Goal: Transaction & Acquisition: Subscribe to service/newsletter

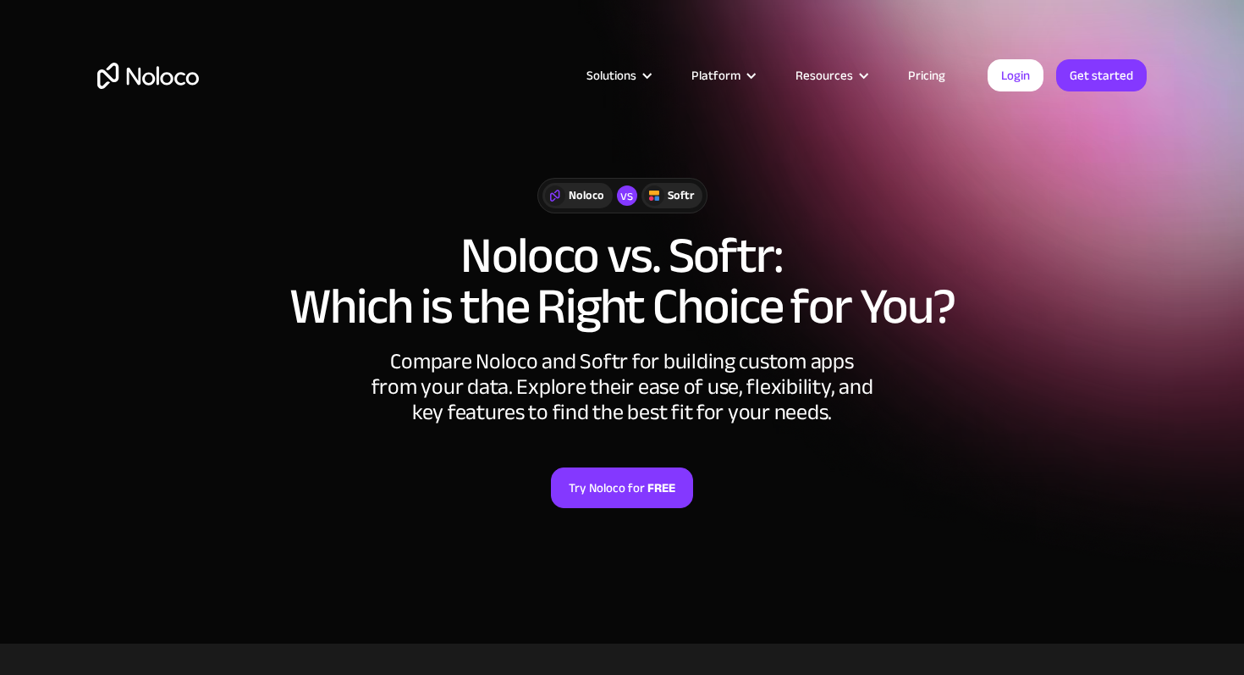
click at [637, 492] on link "Try Noloco for FREE" at bounding box center [622, 487] width 142 height 41
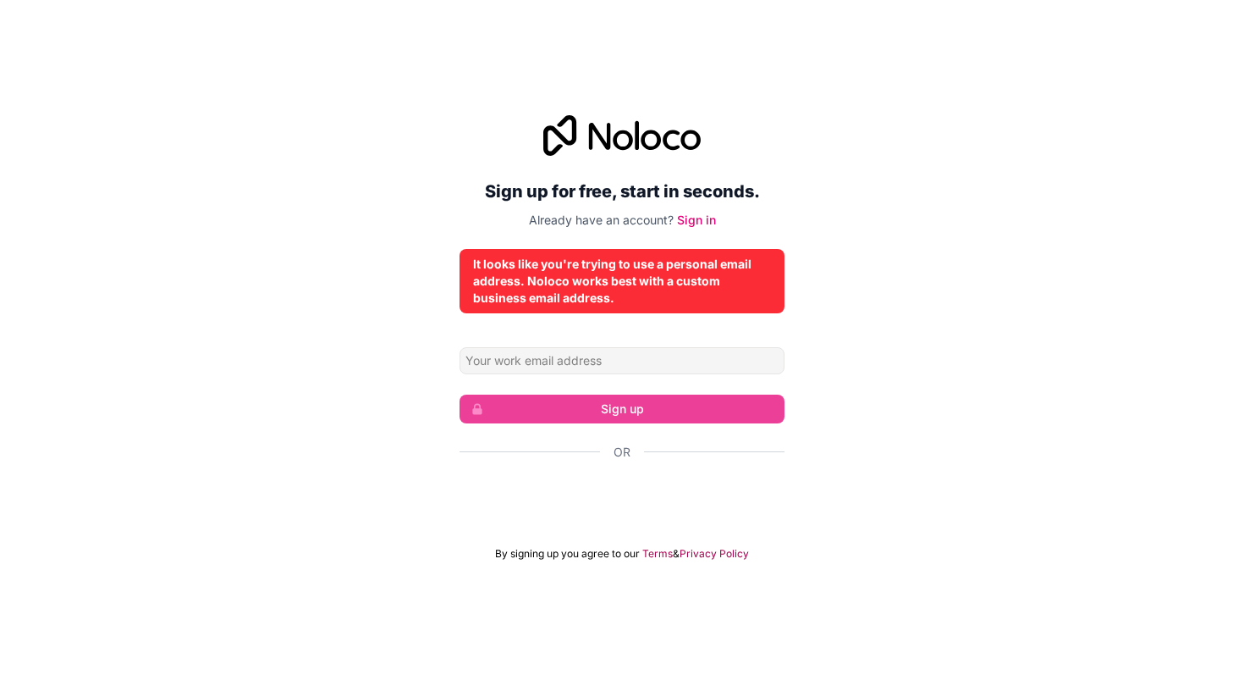
click at [643, 263] on div "It looks like you're trying to use a personal email address. Noloco works best …" at bounding box center [622, 281] width 298 height 51
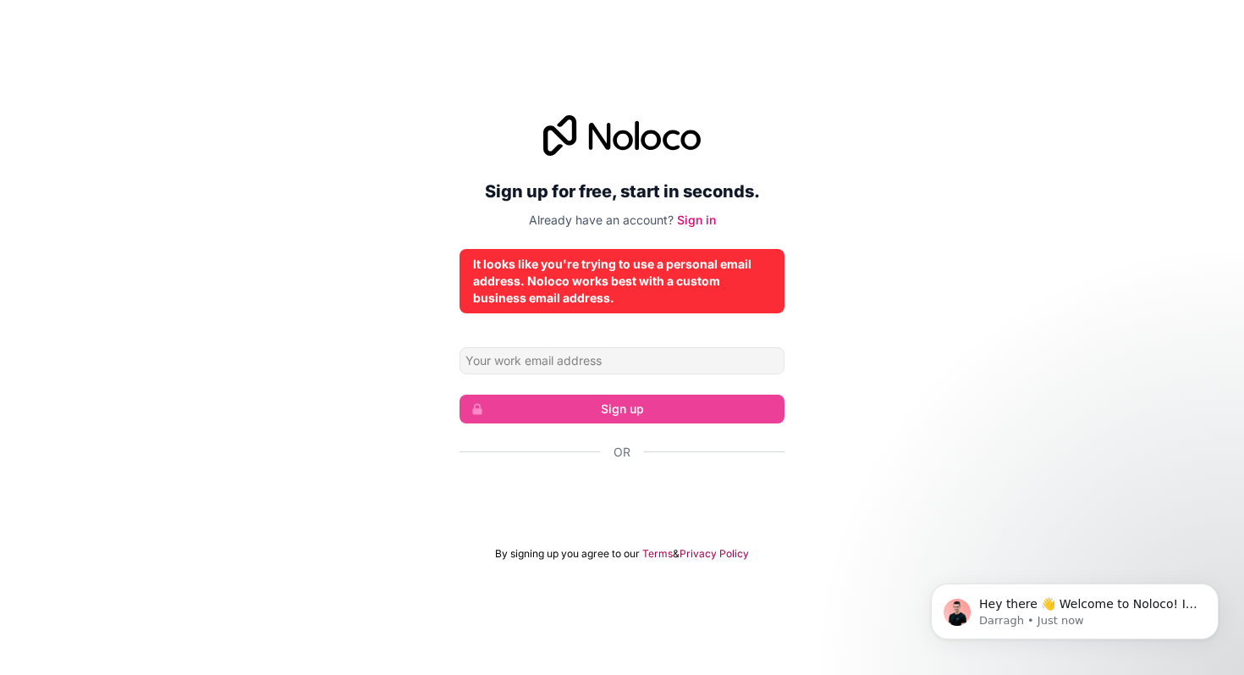
click at [643, 263] on div "It looks like you're trying to use a personal email address. Noloco works best …" at bounding box center [622, 281] width 298 height 51
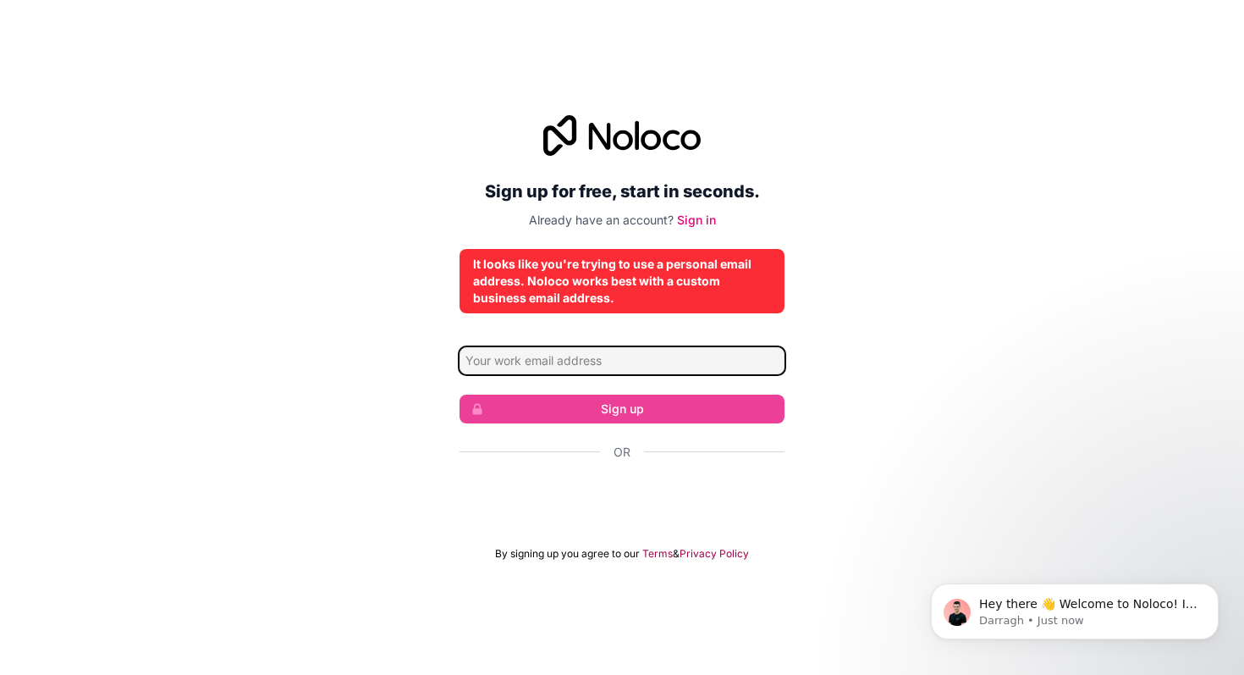
click at [667, 371] on input "Email address" at bounding box center [622, 360] width 325 height 27
type input "S"
type input "a"
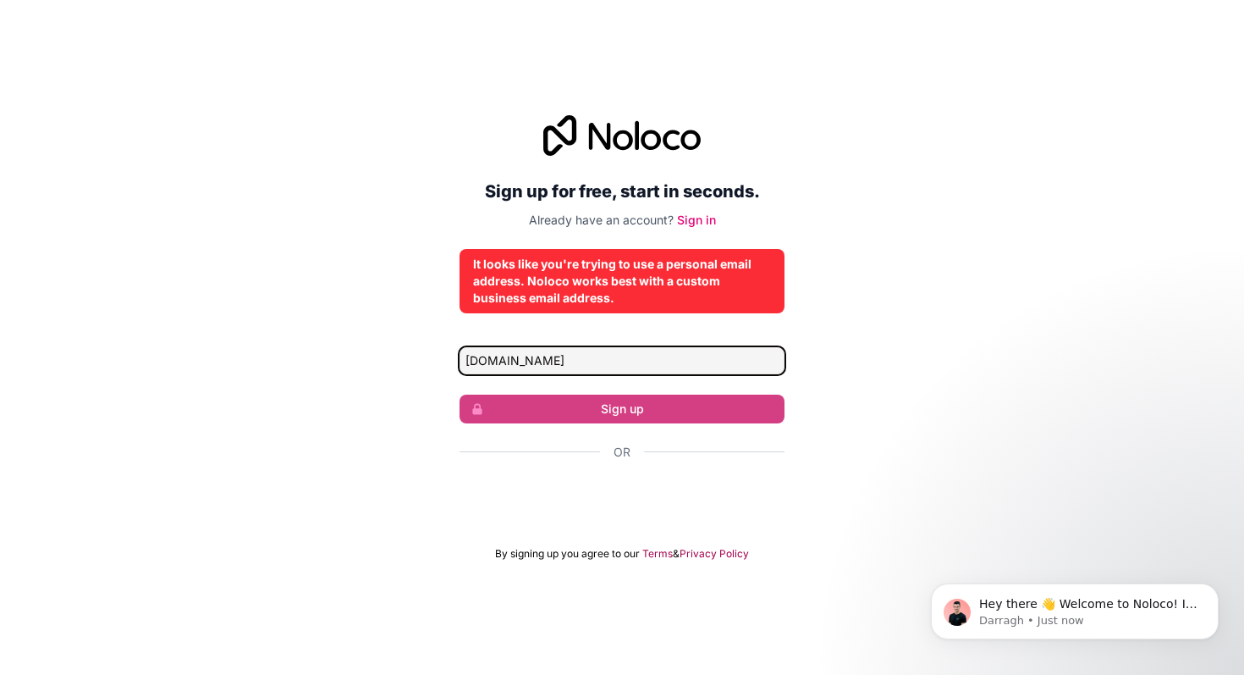
type input "senpaydessgmail.com"
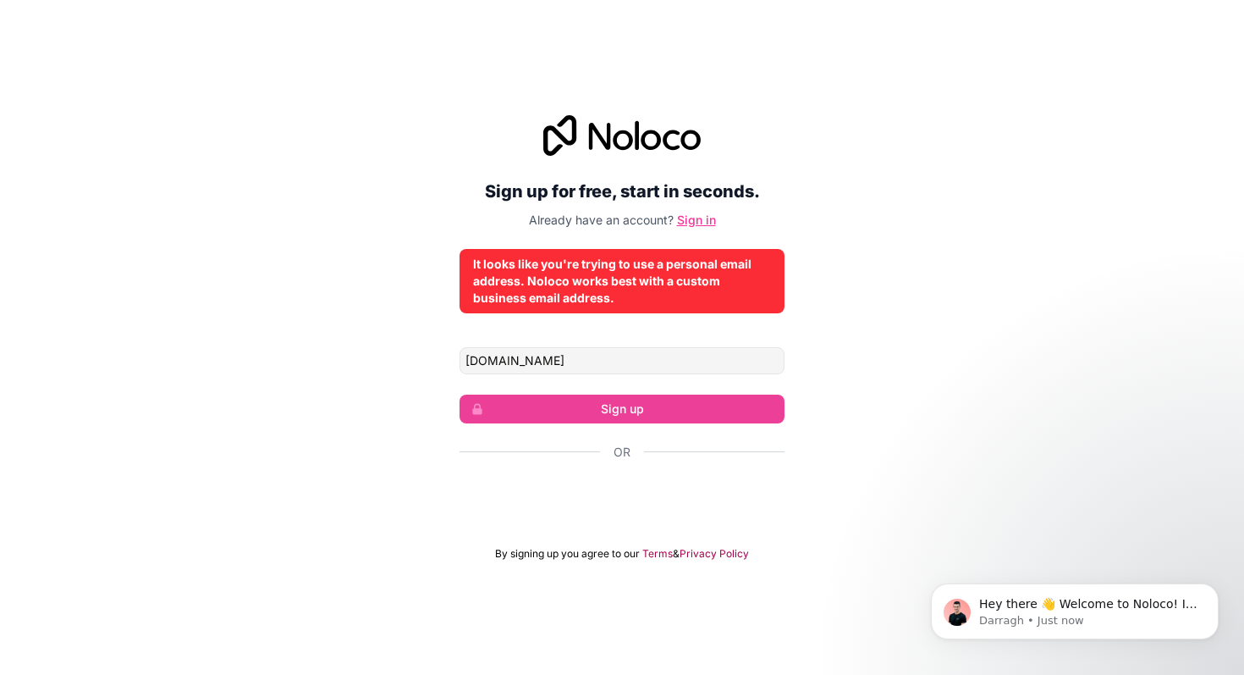
click at [689, 222] on link "Sign in" at bounding box center [696, 219] width 39 height 14
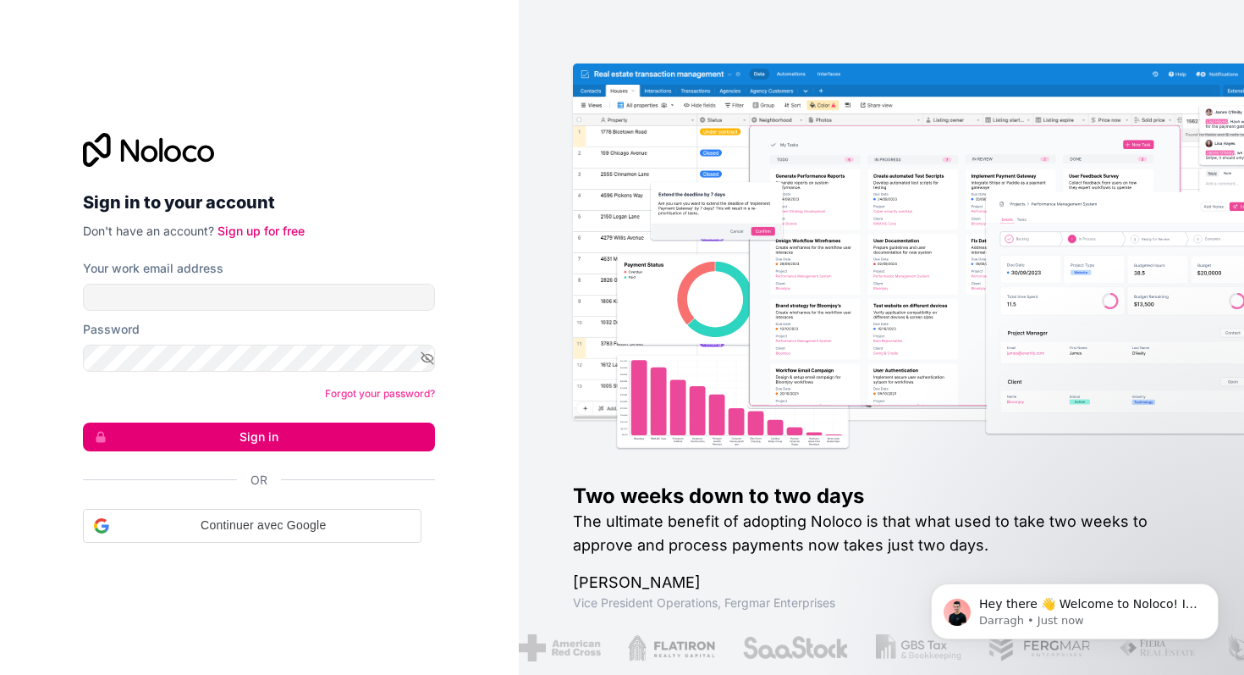
click at [689, 222] on div "Two weeks down to two days The ultimate benefit of adopting Noloco is that what…" at bounding box center [935, 337] width 725 height 458
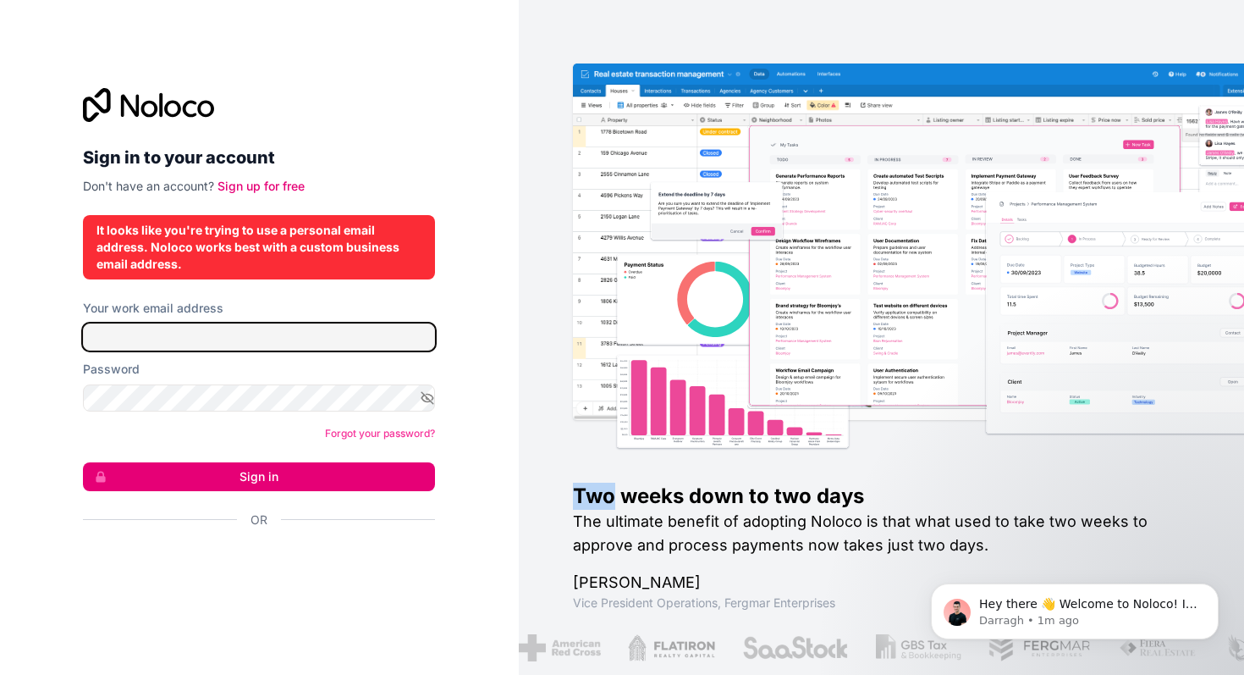
click at [247, 333] on input "Your work email address" at bounding box center [259, 336] width 352 height 27
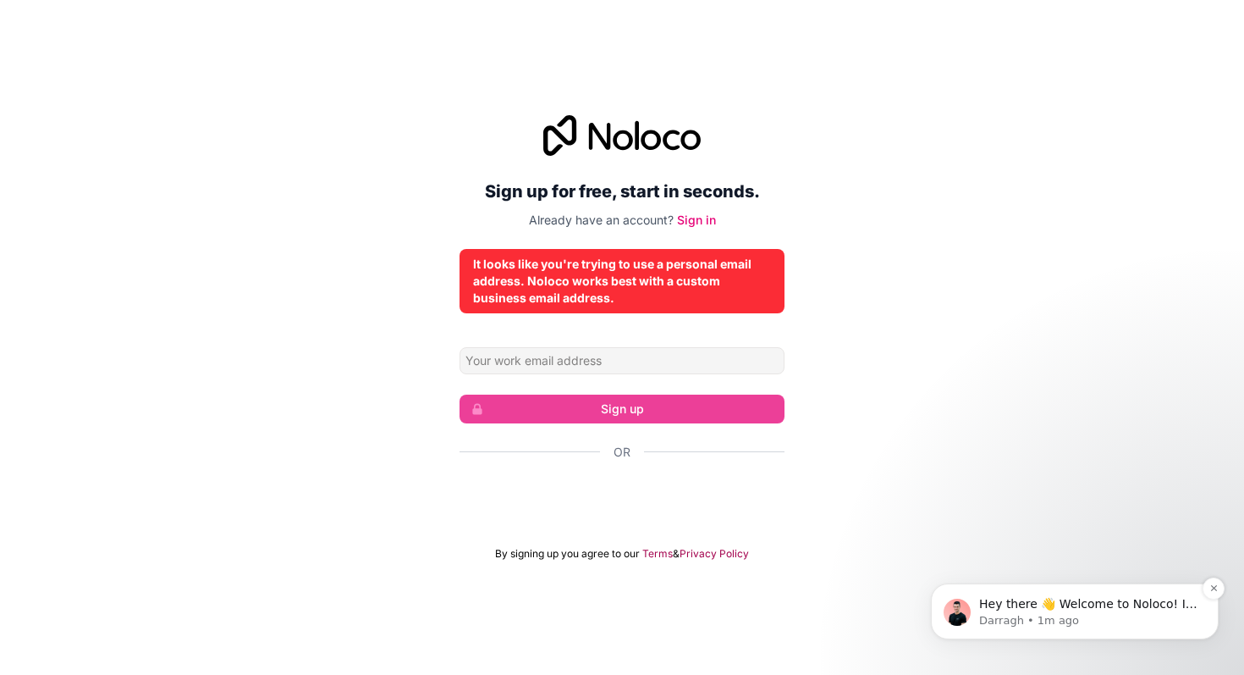
click at [998, 598] on span "Hey there 👋 Welcome to Noloco! If you have any questions, just reply to this me…" at bounding box center [1088, 629] width 218 height 64
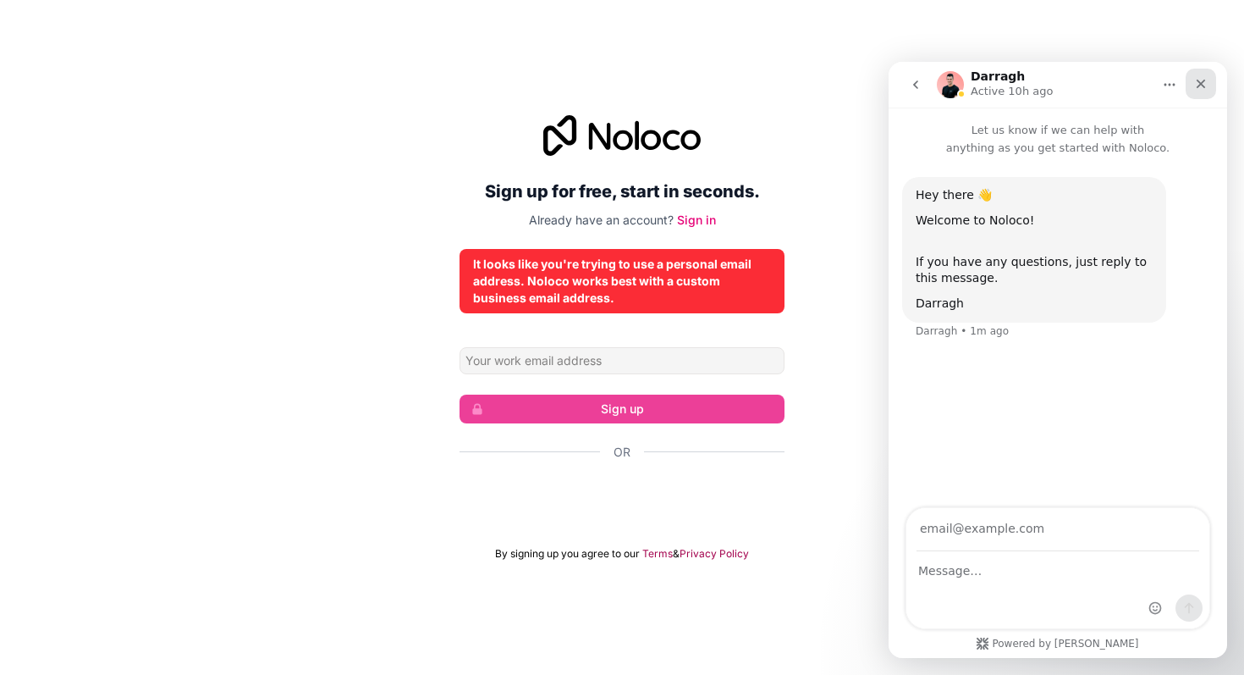
click at [1201, 86] on icon "Close" at bounding box center [1201, 84] width 14 height 14
